Goal: Navigation & Orientation: Go to known website

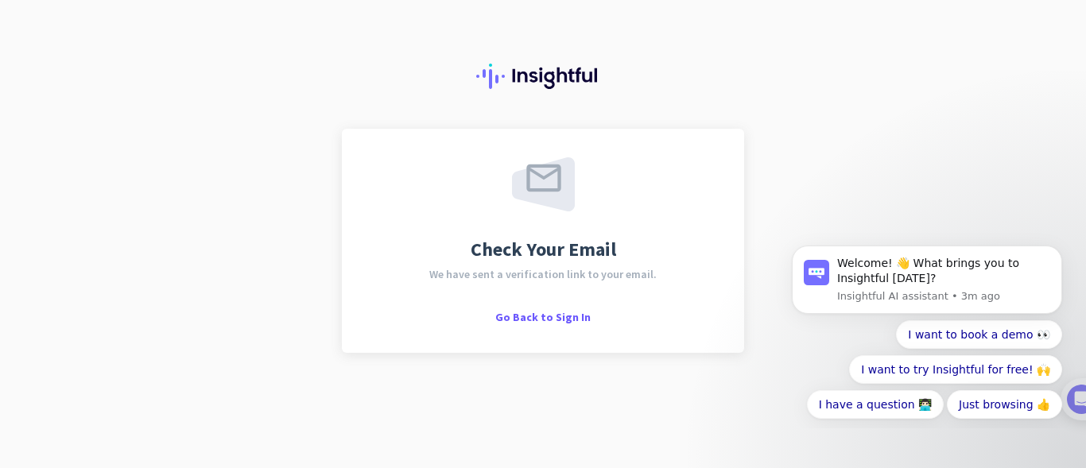
click at [70, 29] on div at bounding box center [543, 64] width 1086 height 129
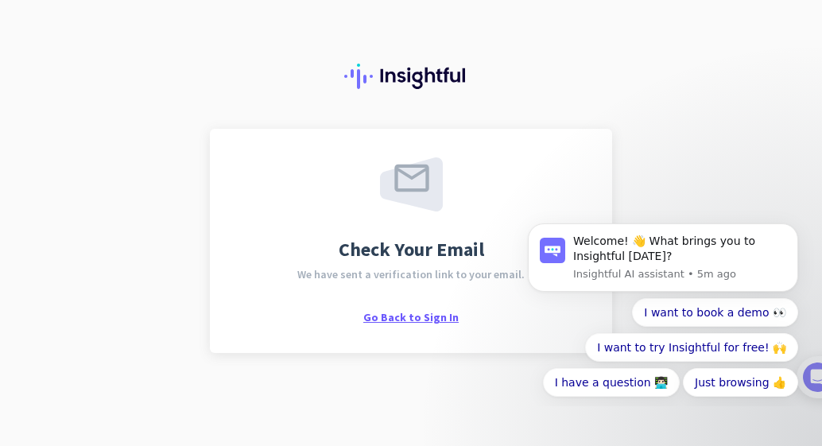
click at [417, 320] on span "Go Back to Sign In" at bounding box center [410, 317] width 95 height 14
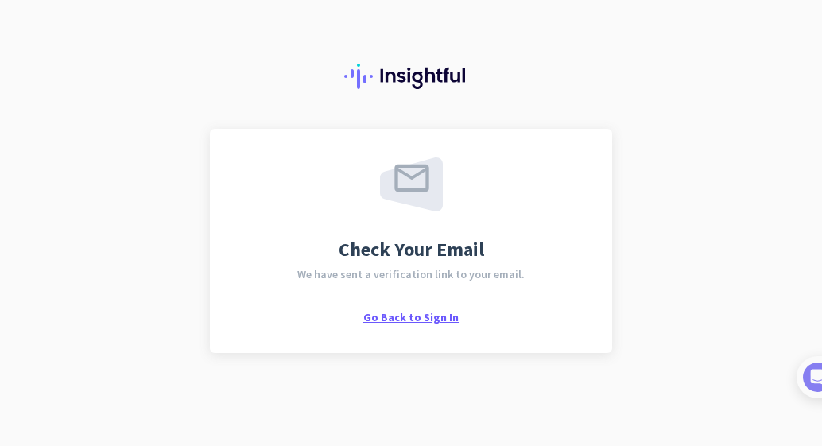
click at [387, 321] on span "Go Back to Sign In" at bounding box center [410, 317] width 95 height 14
